Goal: Information Seeking & Learning: Learn about a topic

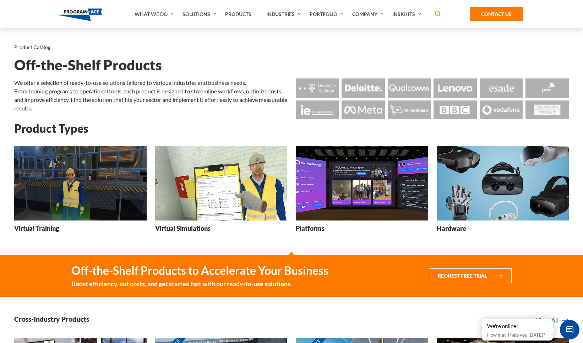
click at [200, 197] on img at bounding box center [221, 183] width 132 height 75
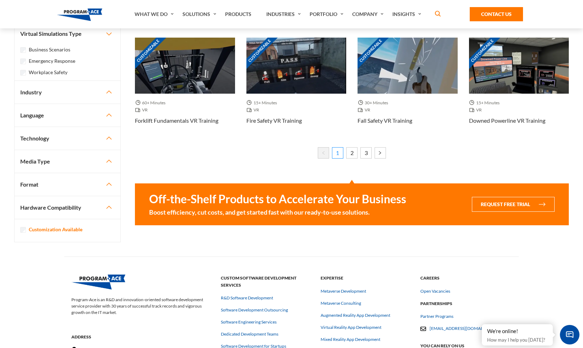
scroll to position [351, 0]
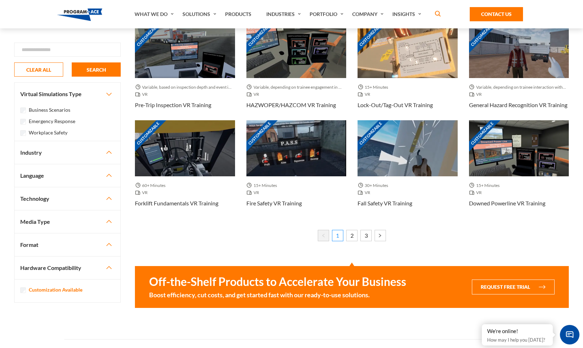
click at [44, 152] on button "Industry" at bounding box center [68, 152] width 106 height 23
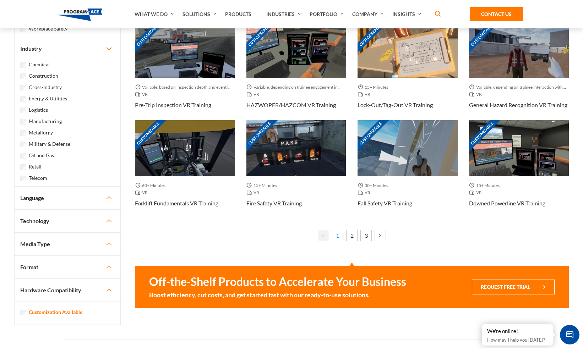
click at [36, 77] on label "Construction" at bounding box center [43, 76] width 29 height 8
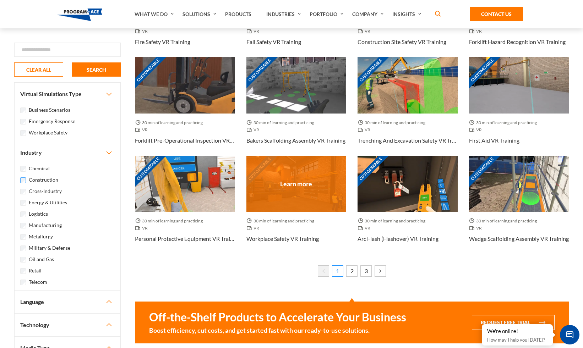
scroll to position [533, 0]
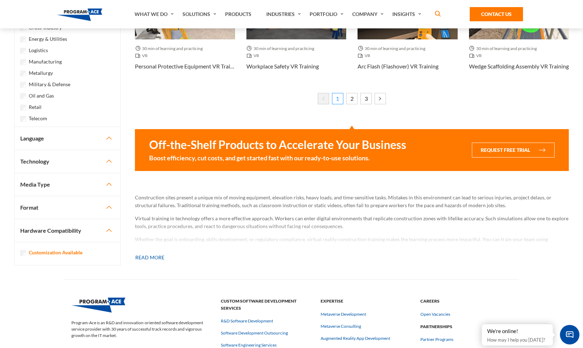
click at [155, 200] on p "Construction sites present a unique mix of moving equipment, elevation risks, h…" at bounding box center [352, 202] width 434 height 16
click at [229, 201] on p "Construction sites present a unique mix of moving equipment, elevation risks, h…" at bounding box center [352, 202] width 434 height 16
click at [147, 259] on button "Read more" at bounding box center [150, 258] width 30 height 16
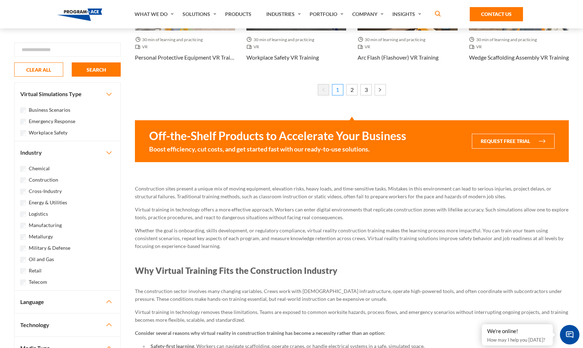
scroll to position [542, 0]
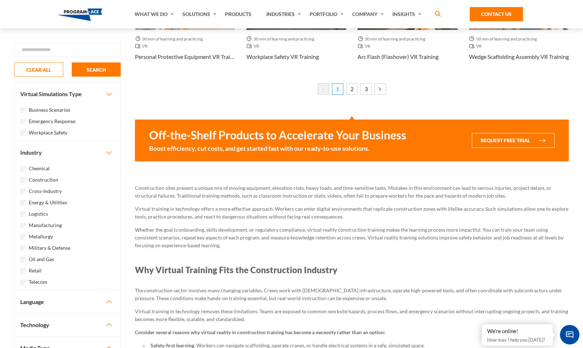
click at [201, 270] on h2 "Why Virtual Training Fits the Construction Industry" at bounding box center [352, 270] width 434 height 12
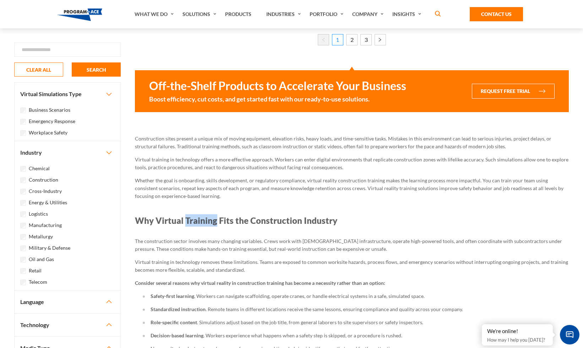
scroll to position [618, 0]
